Goal: Information Seeking & Learning: Learn about a topic

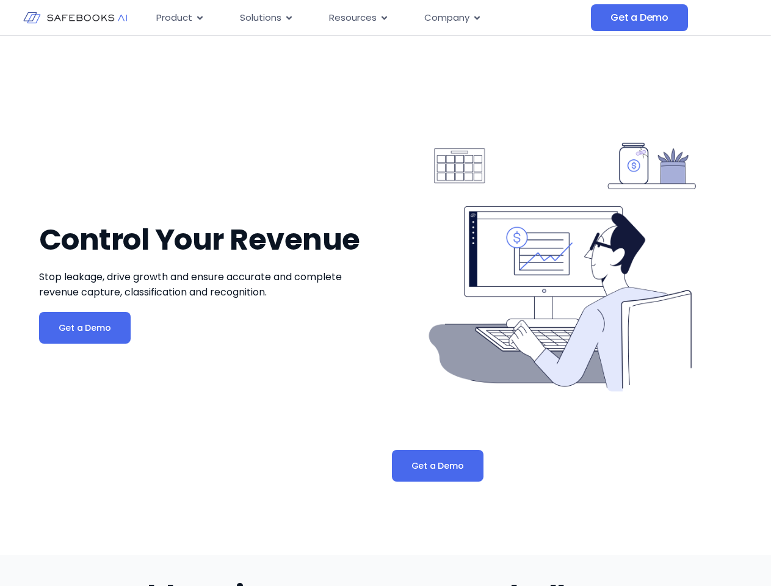
click at [385, 293] on div "Control Your Revenue Stop leakage, drive growth and ensure accurate and complet…" at bounding box center [385, 295] width 693 height 519
click at [369, 18] on span "Resources" at bounding box center [353, 18] width 48 height 14
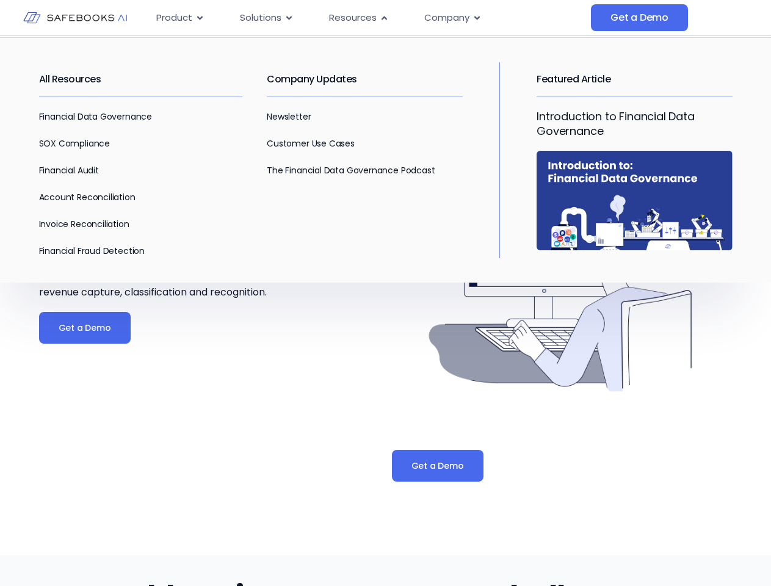
click at [180, 18] on span "Product" at bounding box center [174, 18] width 36 height 14
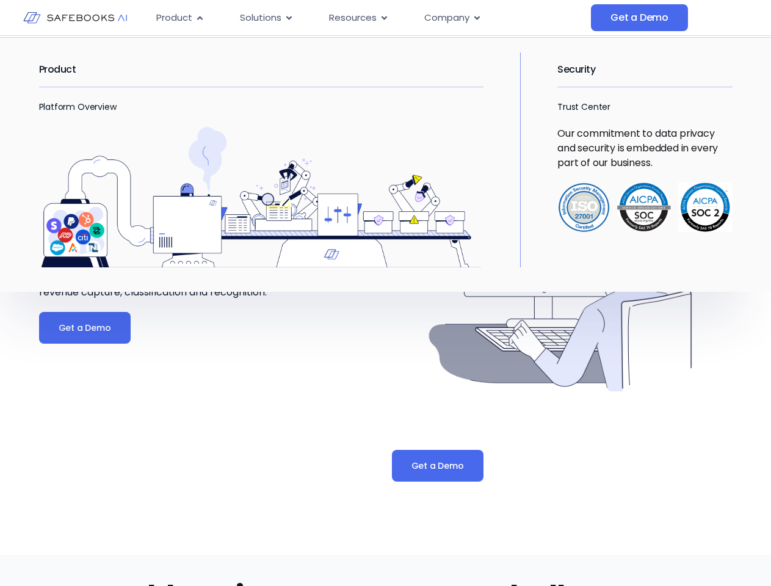
click at [199, 18] on icon "Menu" at bounding box center [199, 18] width 5 height 4
click at [266, 18] on span "Solutions" at bounding box center [260, 18] width 41 height 14
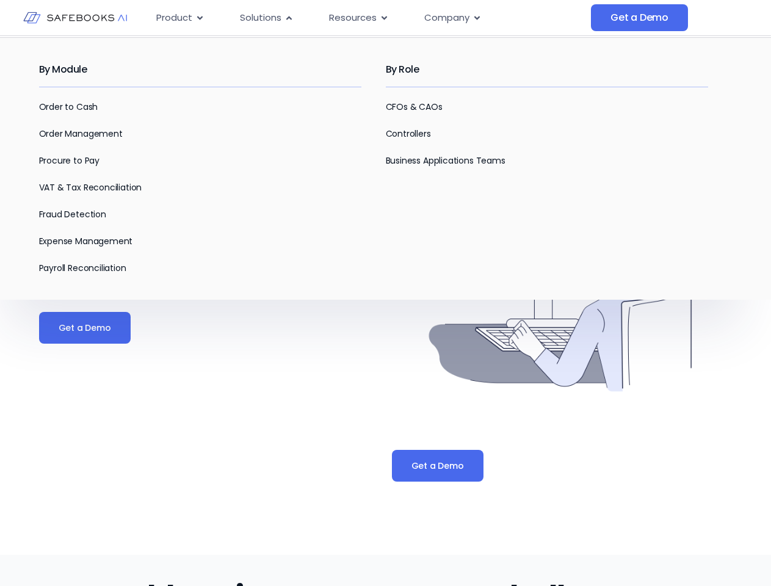
click at [288, 18] on icon "Menu" at bounding box center [288, 18] width 5 height 4
click at [358, 18] on span "Resources" at bounding box center [353, 18] width 48 height 14
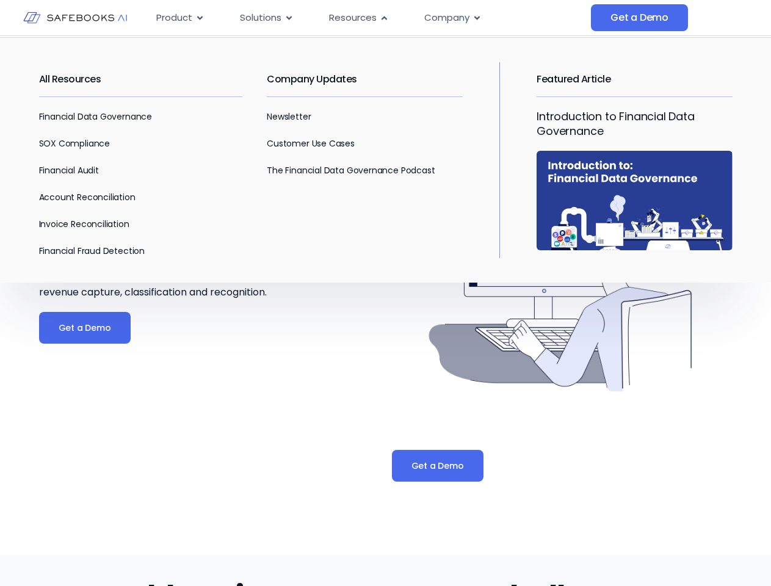
click at [383, 18] on icon "Menu" at bounding box center [383, 18] width 5 height 4
click at [452, 18] on span "Company" at bounding box center [446, 18] width 45 height 14
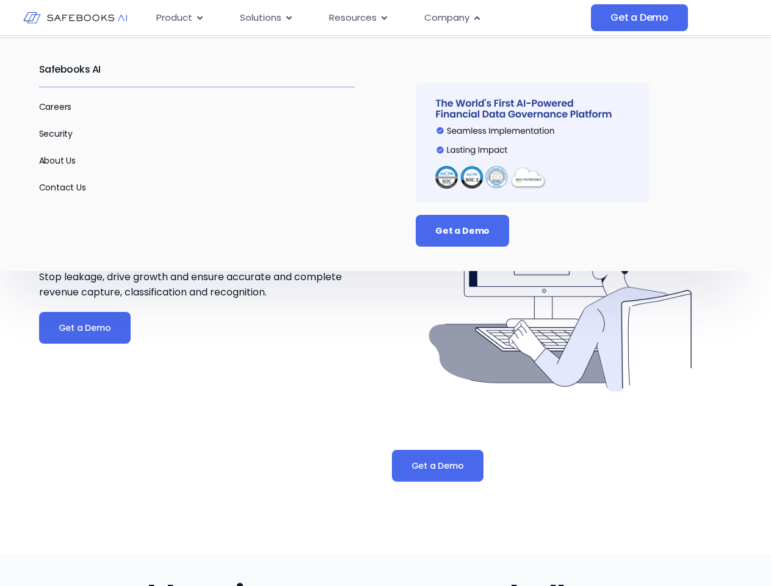
click at [476, 18] on icon "Menu" at bounding box center [476, 18] width 5 height 4
